Goal: Find specific page/section: Find specific page/section

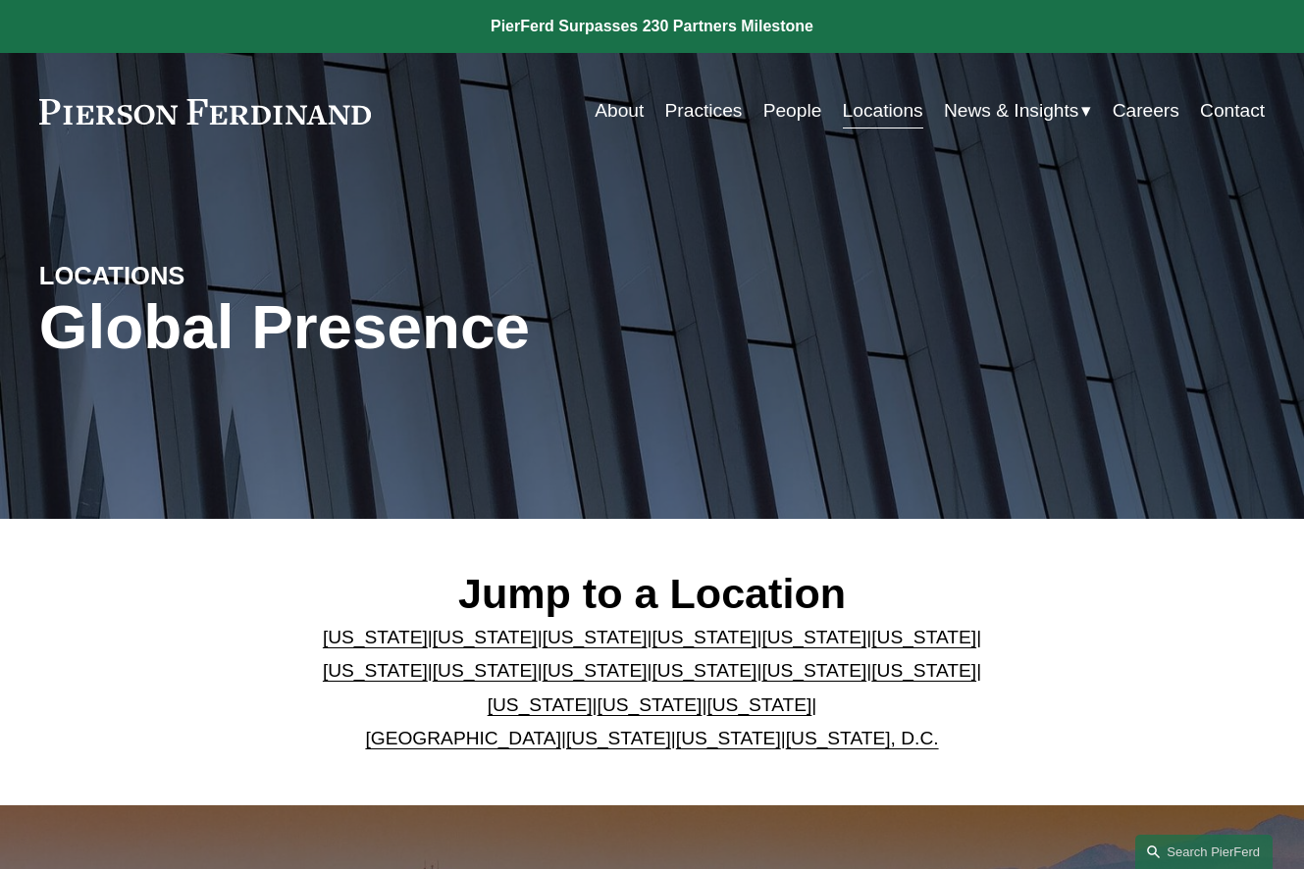
click at [733, 120] on link "Practices" at bounding box center [703, 110] width 77 height 37
click at [795, 116] on link "People" at bounding box center [792, 110] width 59 height 37
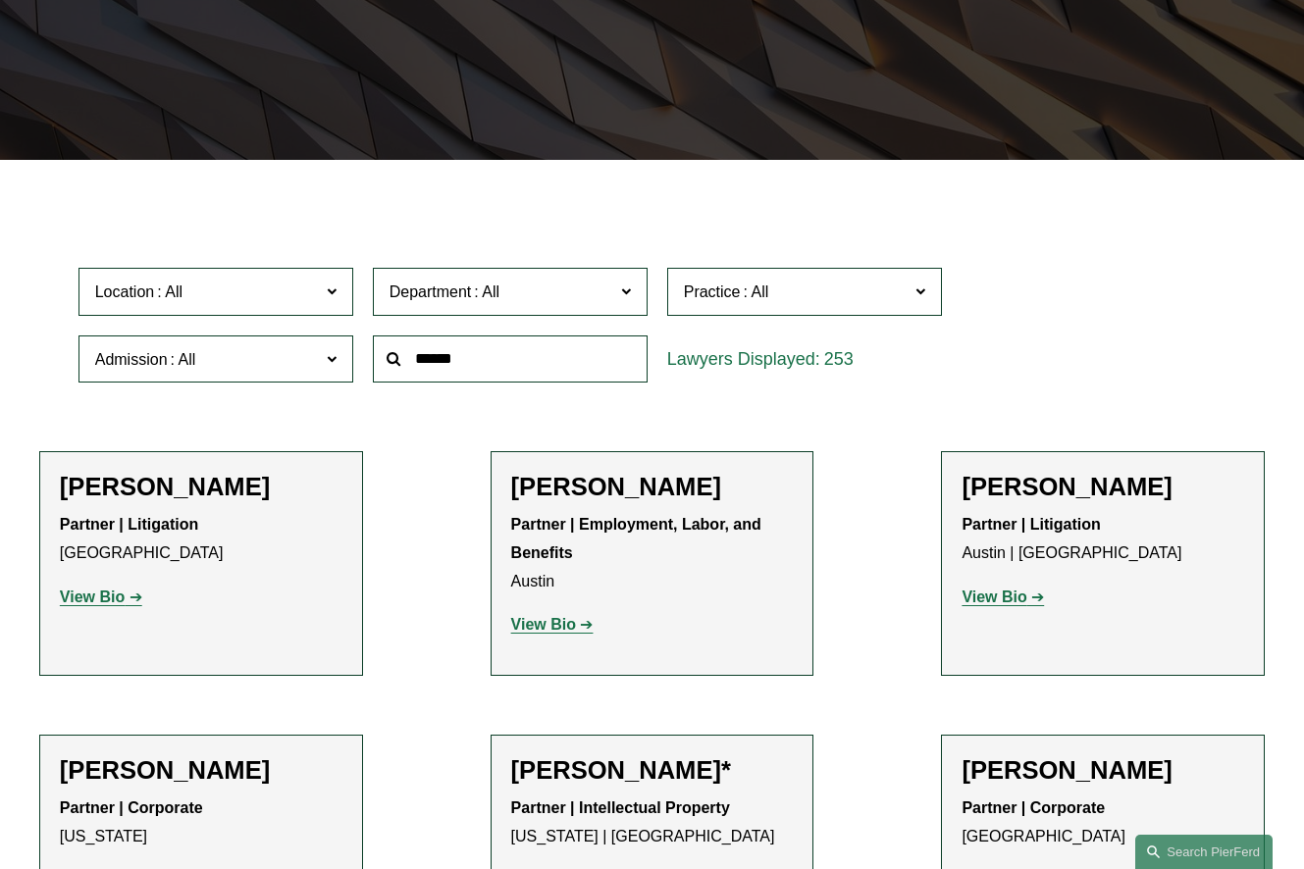
scroll to position [422, 0]
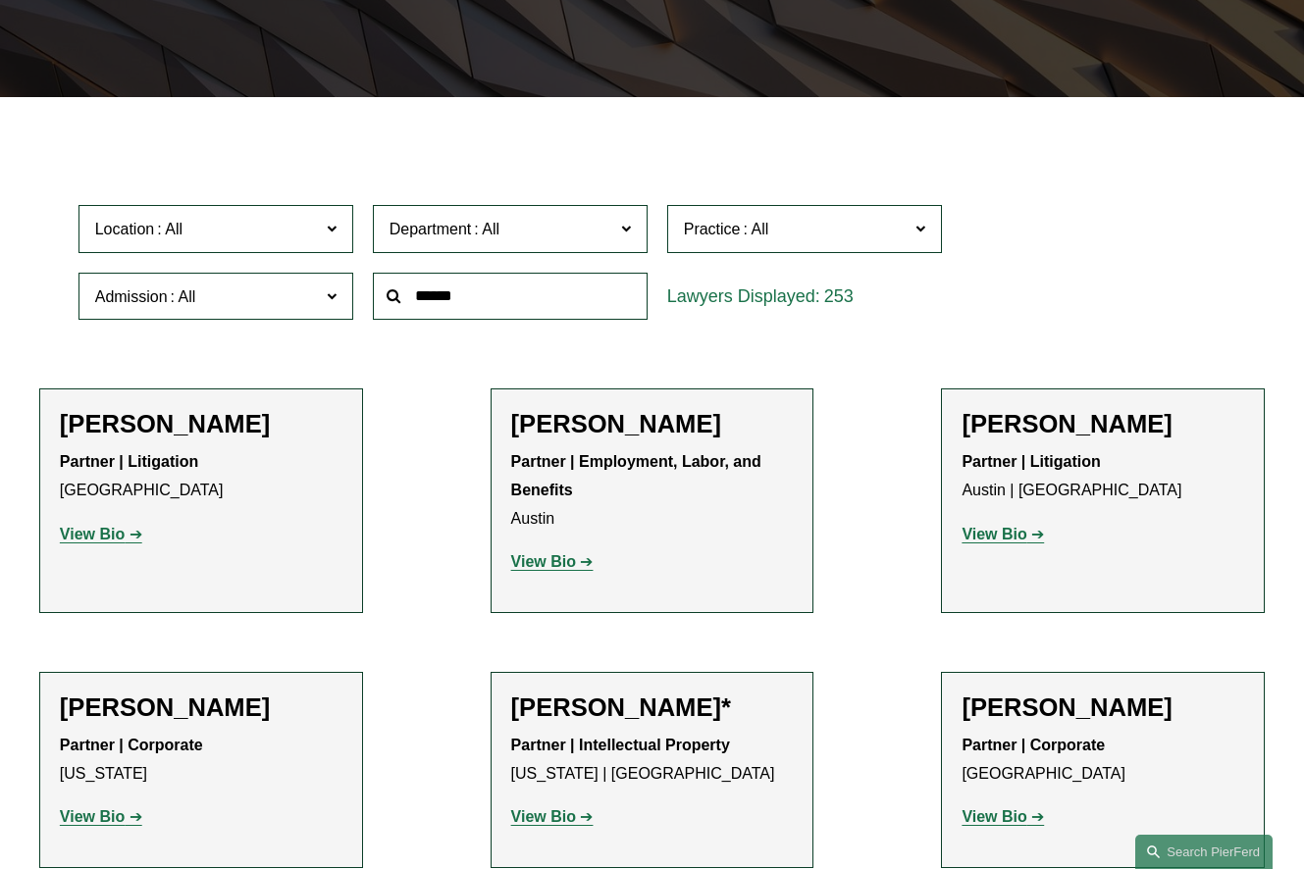
click at [469, 305] on input "text" at bounding box center [510, 297] width 275 height 48
type input "*****"
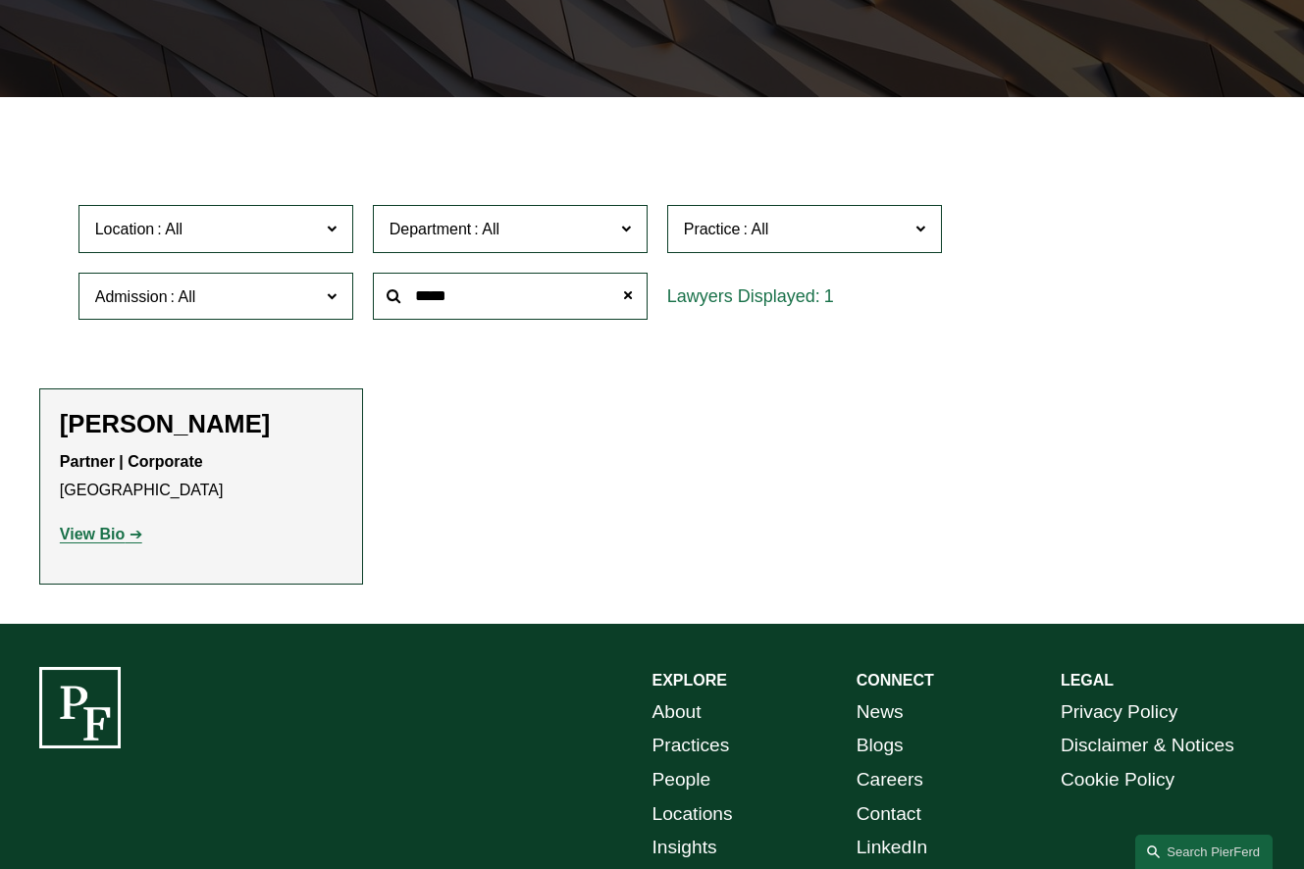
click at [101, 534] on strong "View Bio" at bounding box center [92, 534] width 65 height 17
